Goal: Find specific page/section: Find specific page/section

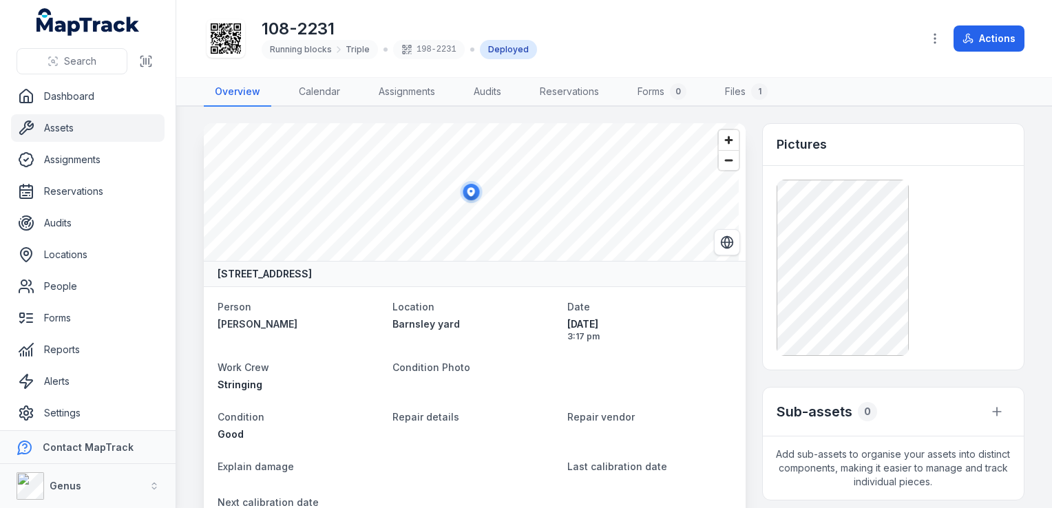
click at [74, 125] on link "Assets" at bounding box center [87, 128] width 153 height 28
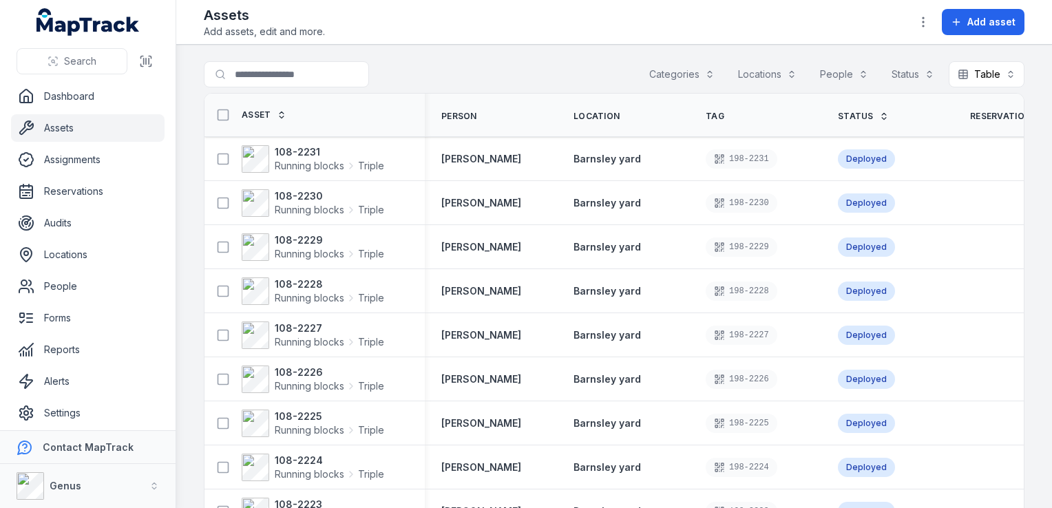
click at [676, 75] on button "Categories" at bounding box center [681, 74] width 83 height 26
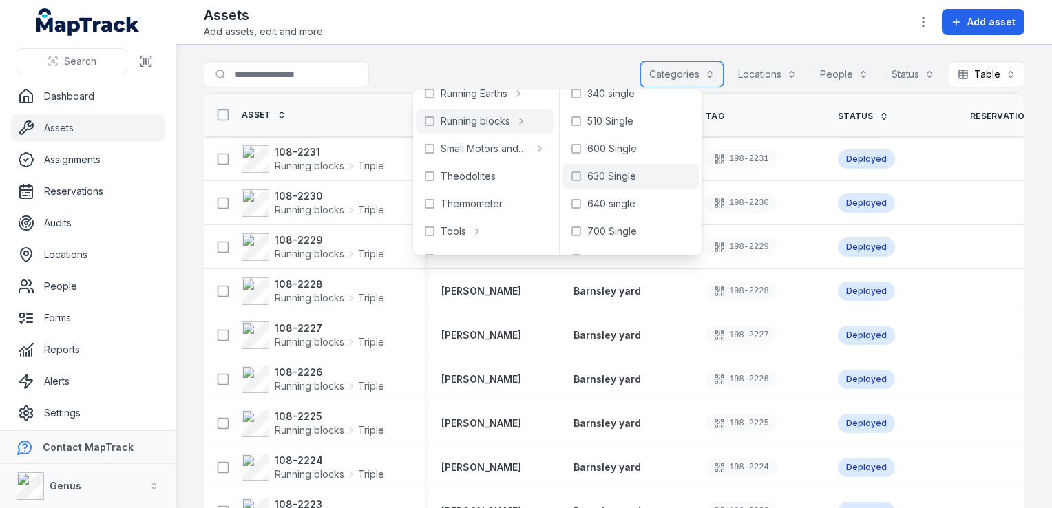
scroll to position [91, 0]
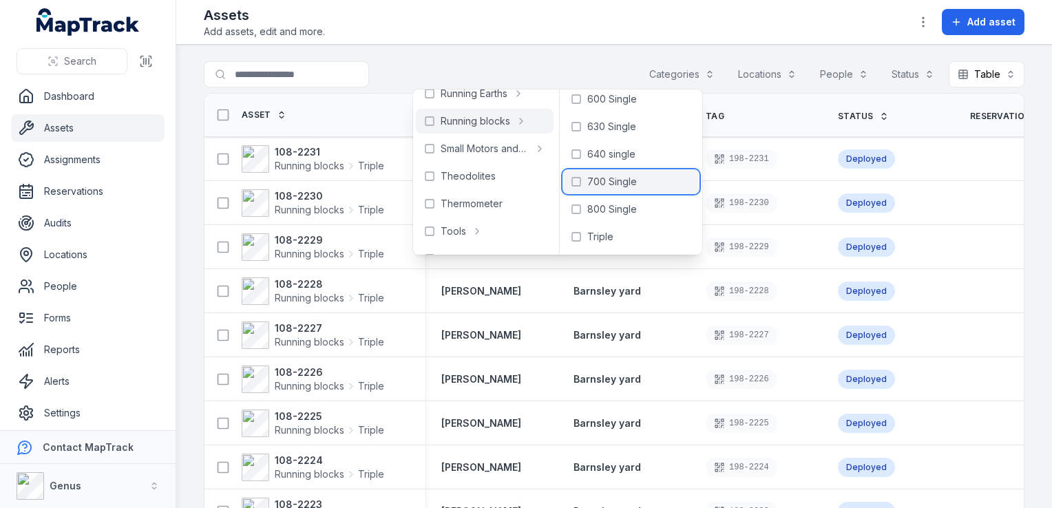
click at [625, 179] on span "700 Single" at bounding box center [612, 182] width 50 height 14
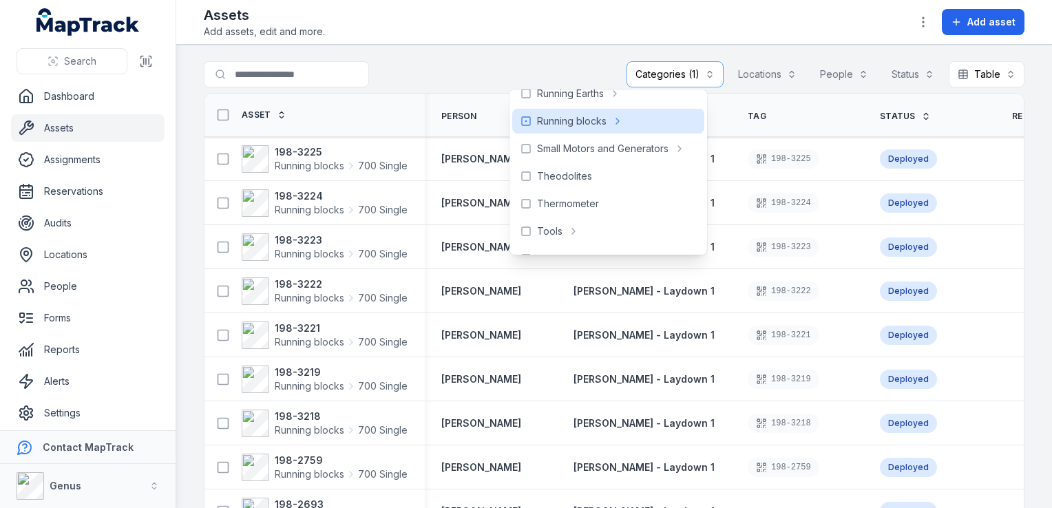
click at [1026, 233] on main "**********" at bounding box center [613, 276] width 875 height 463
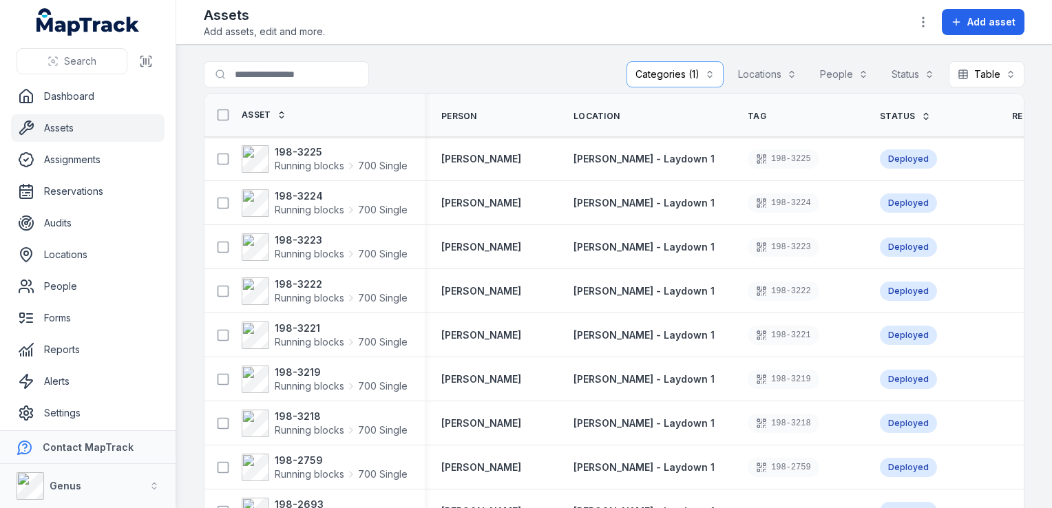
click at [59, 127] on link "Assets" at bounding box center [87, 128] width 153 height 28
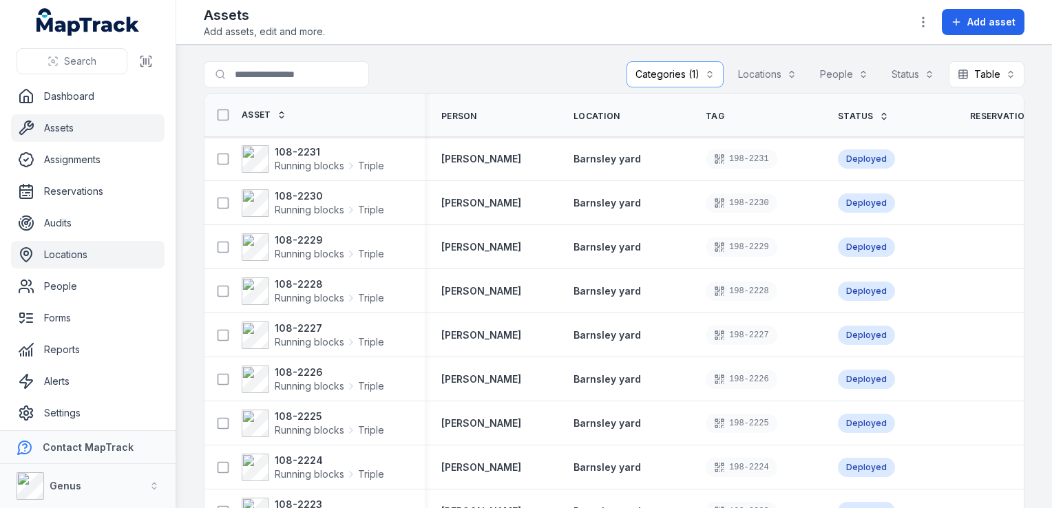
click at [47, 251] on link "Locations" at bounding box center [87, 255] width 153 height 28
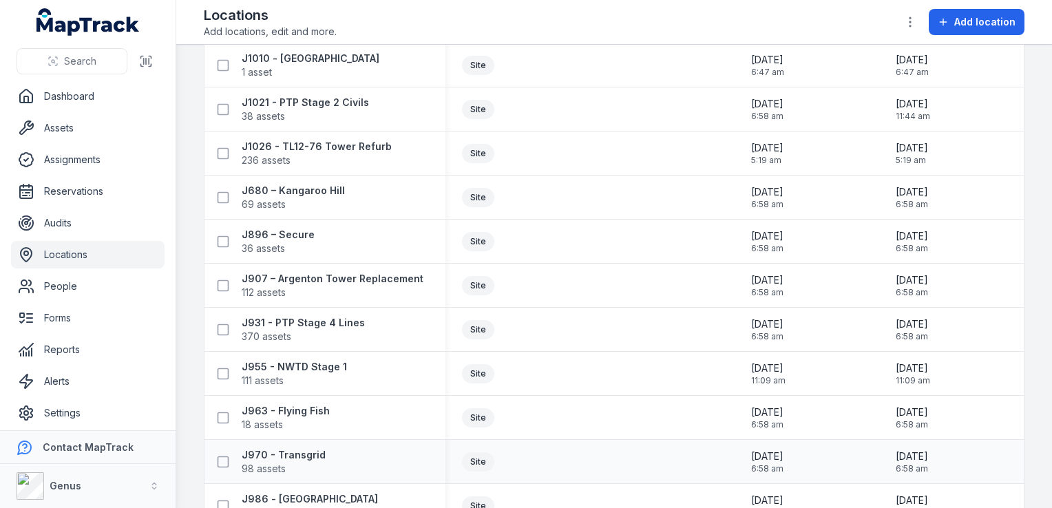
scroll to position [206, 0]
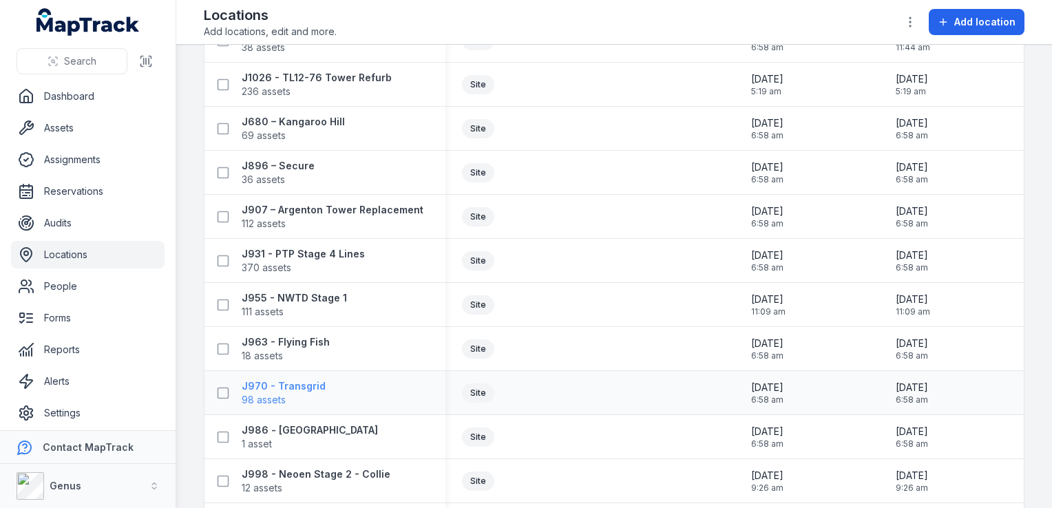
click at [263, 396] on span "98 assets" at bounding box center [264, 400] width 44 height 14
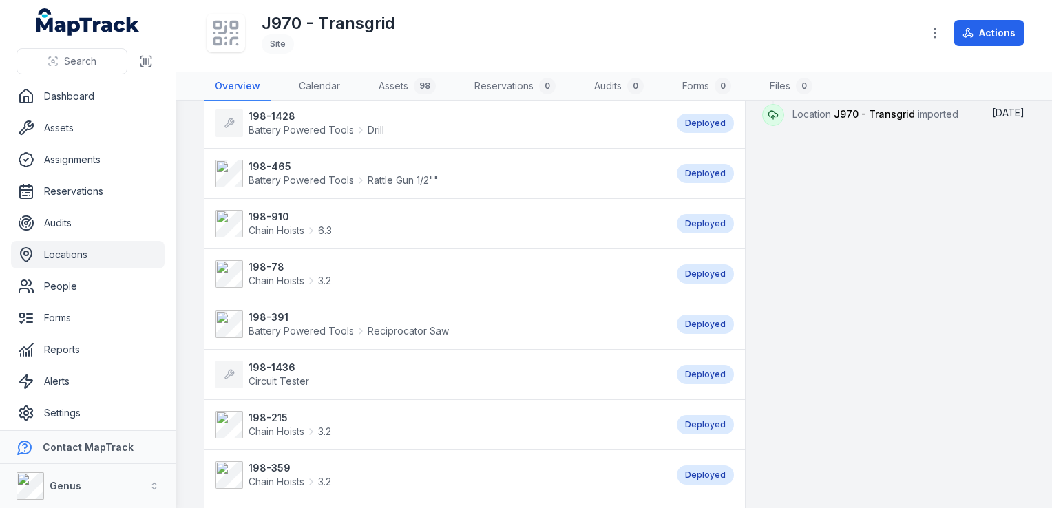
scroll to position [551, 0]
